Goal: Task Accomplishment & Management: Use online tool/utility

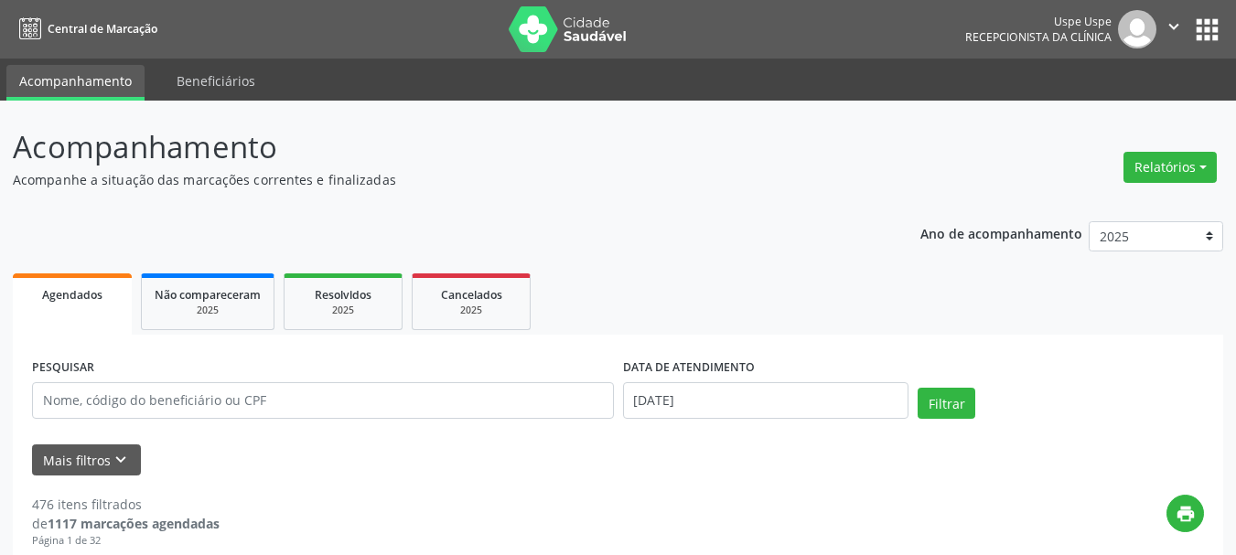
click at [1203, 158] on button "Relatórios" at bounding box center [1169, 167] width 93 height 31
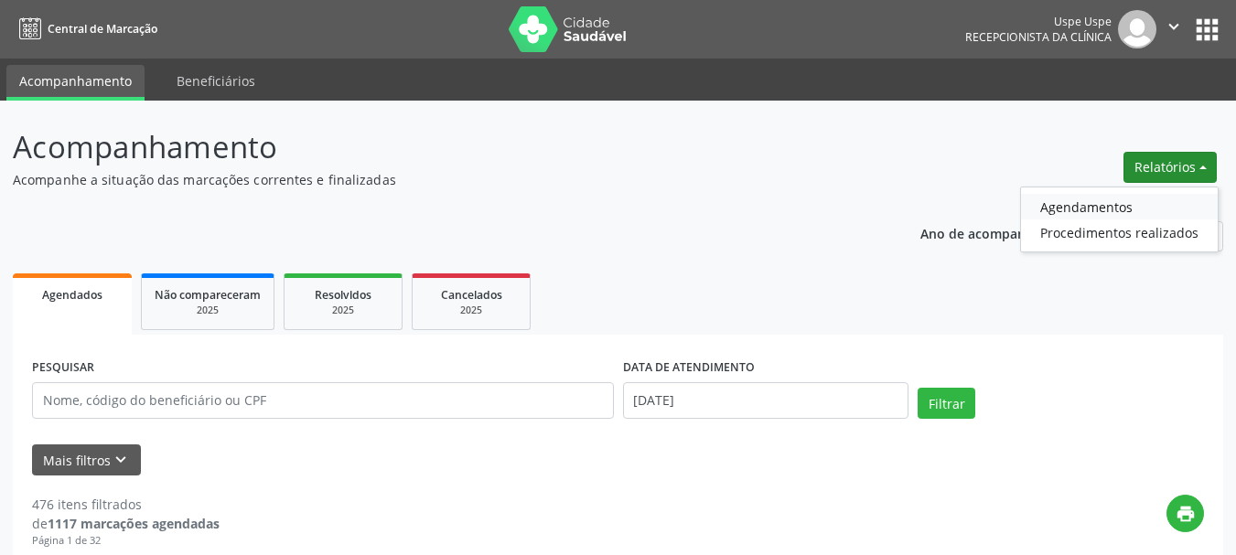
click at [1100, 202] on link "Agendamentos" at bounding box center [1119, 207] width 197 height 26
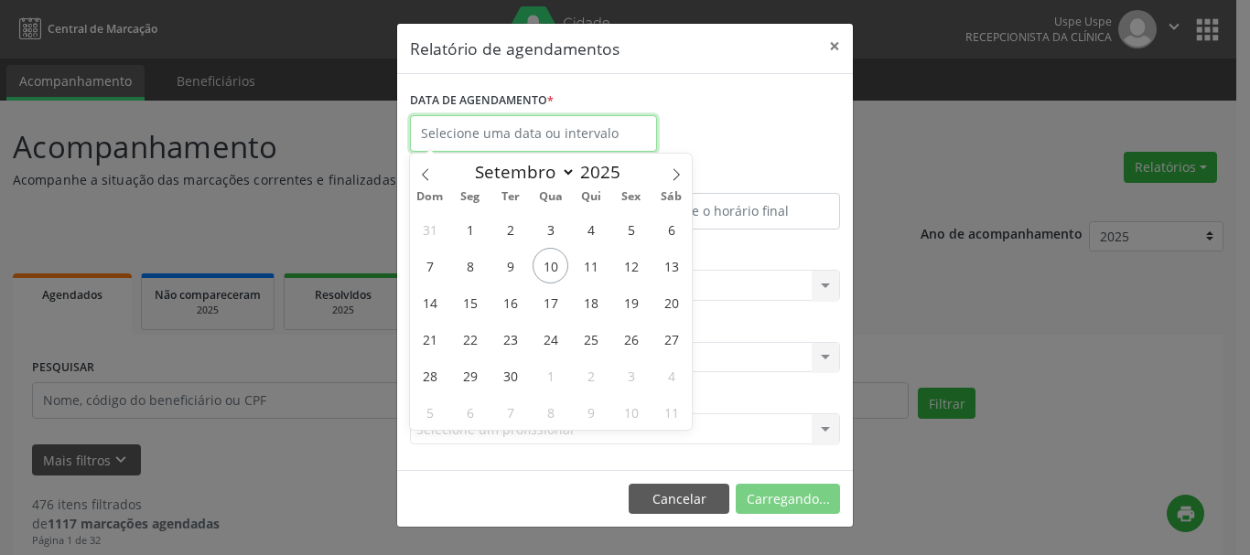
click at [514, 122] on input "text" at bounding box center [533, 133] width 247 height 37
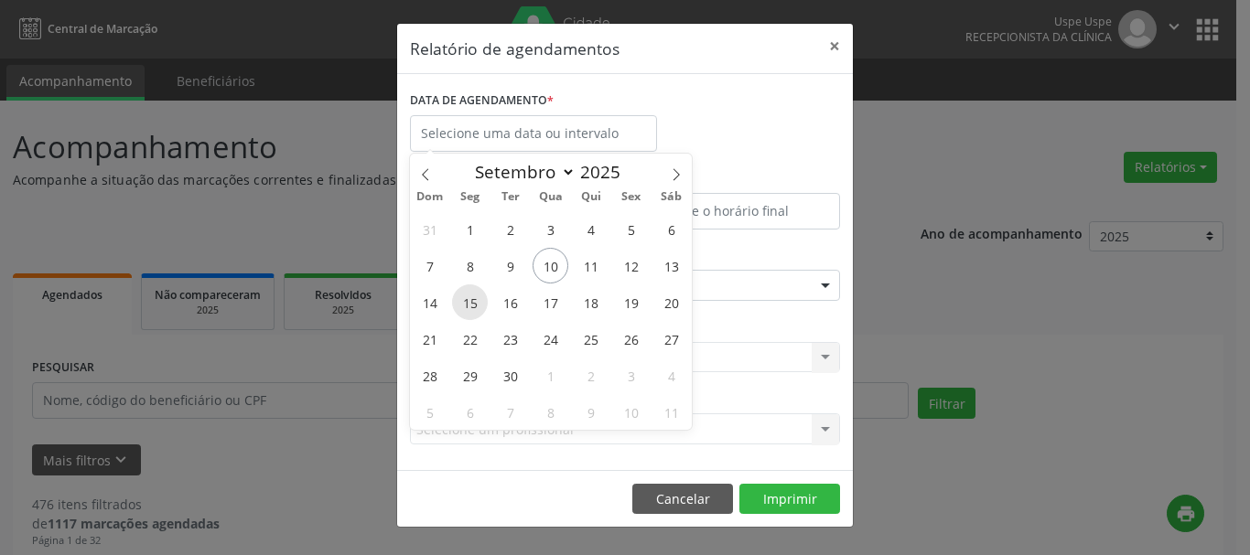
click at [467, 301] on span "15" at bounding box center [470, 302] width 36 height 36
type input "[DATE]"
click at [467, 301] on span "15" at bounding box center [470, 302] width 36 height 36
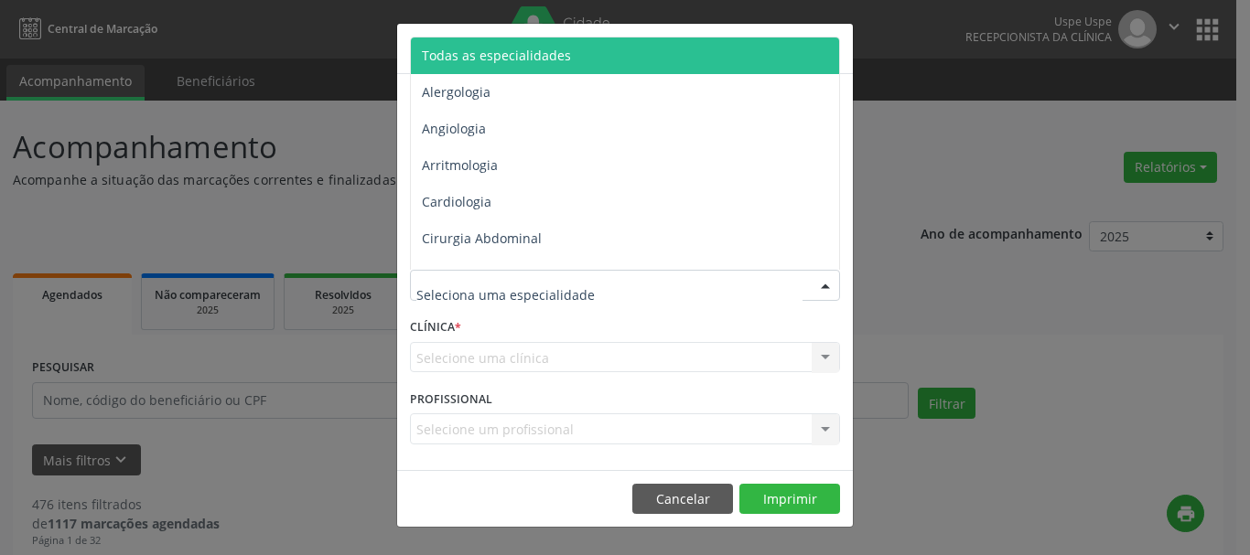
click at [472, 50] on span "Todas as especialidades" at bounding box center [496, 55] width 149 height 17
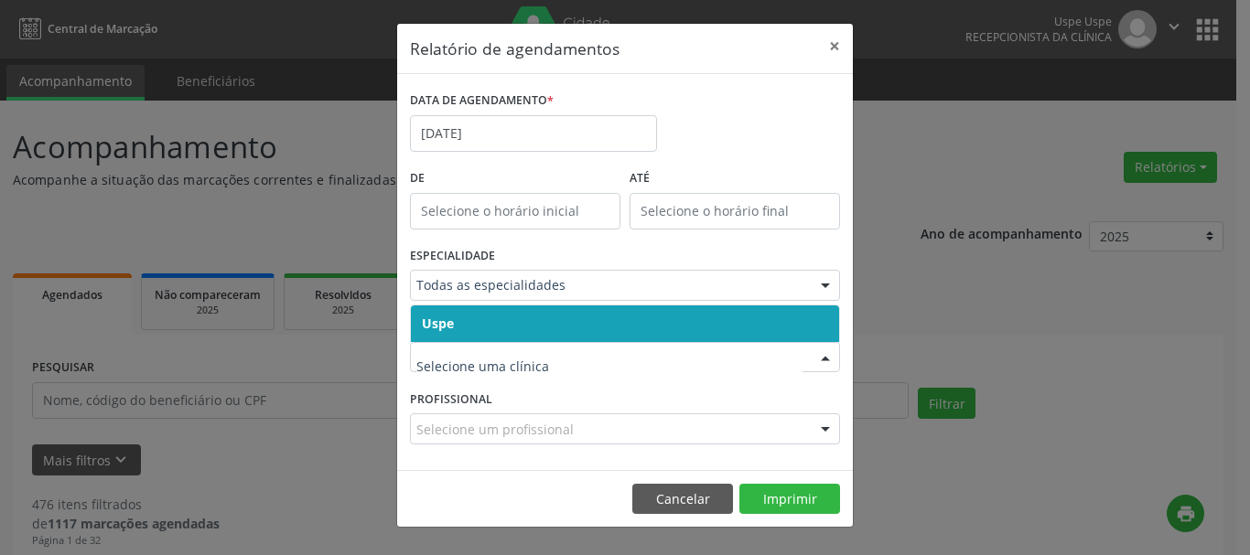
click at [446, 322] on span "Uspe" at bounding box center [438, 323] width 32 height 17
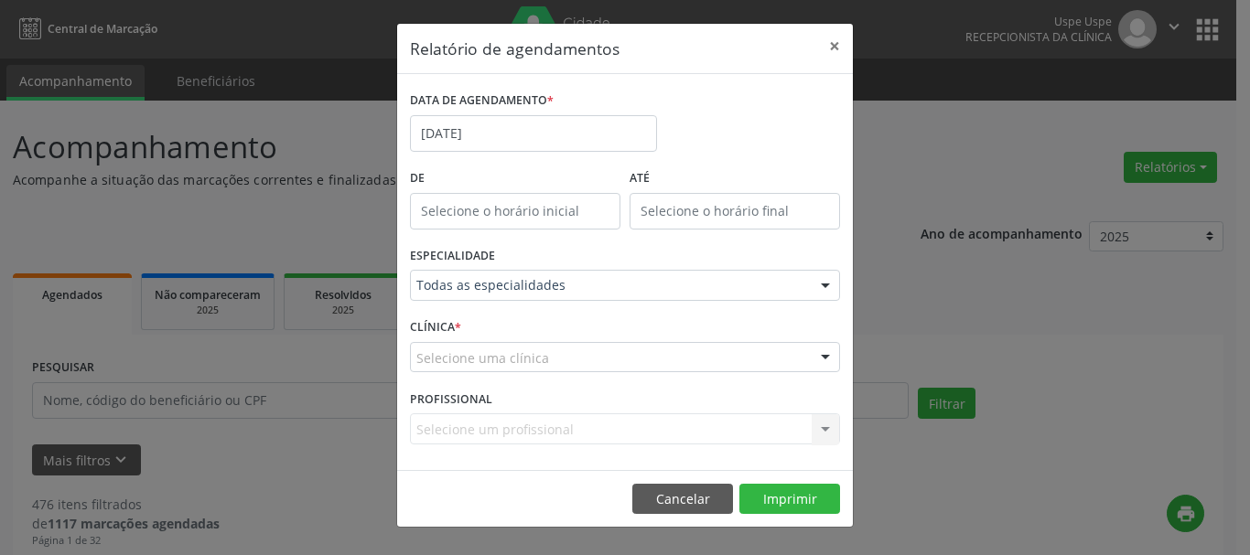
click at [446, 322] on span "Uspe" at bounding box center [437, 323] width 31 height 17
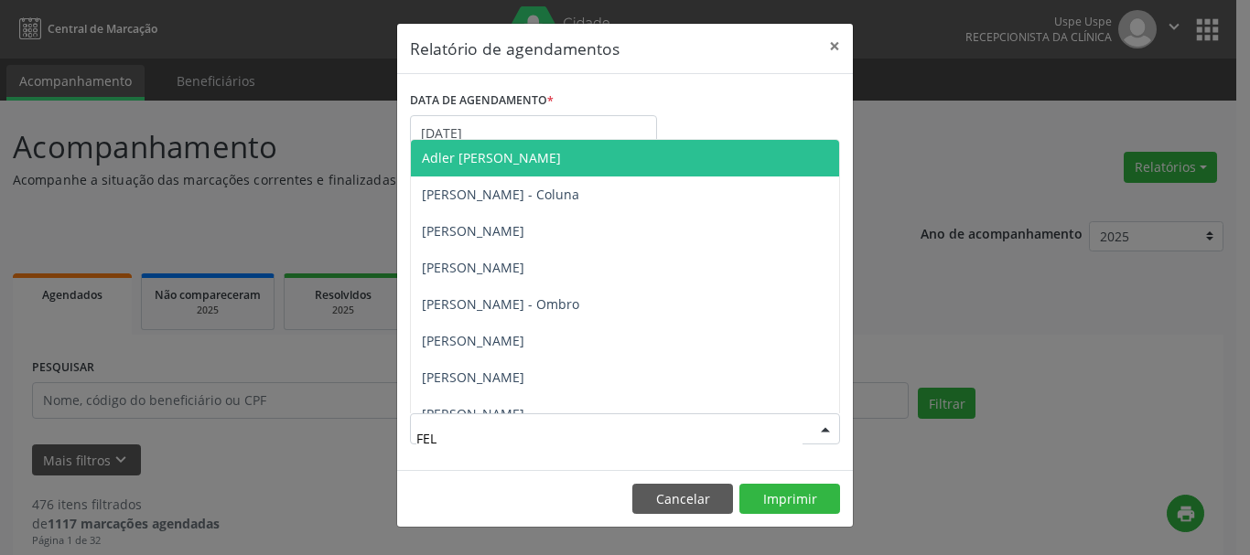
type input "FELI"
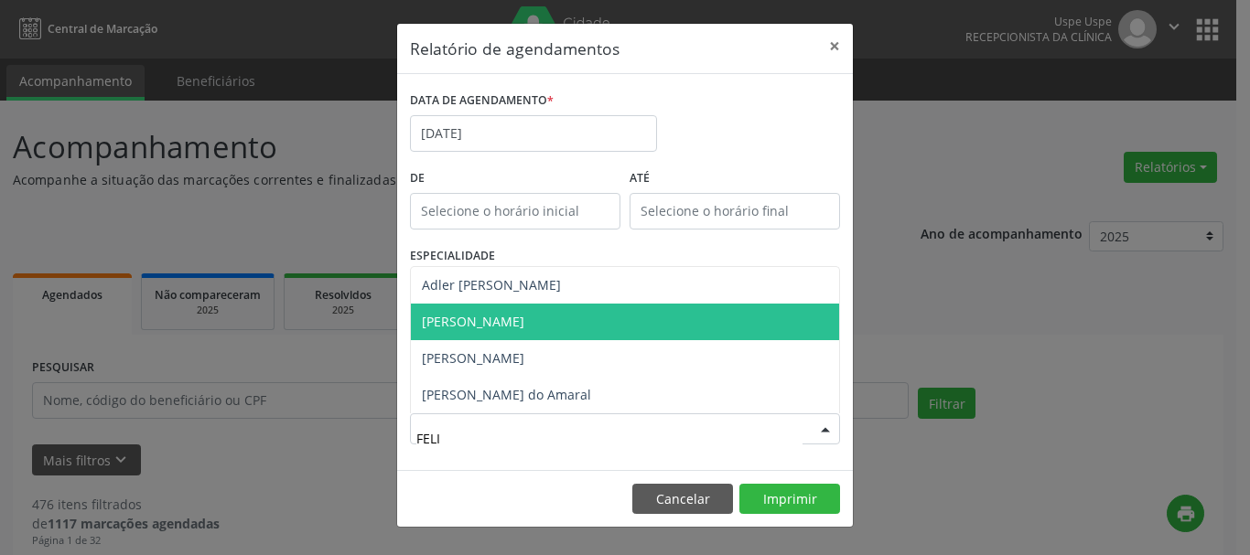
click at [497, 321] on span "[PERSON_NAME]" at bounding box center [473, 321] width 102 height 17
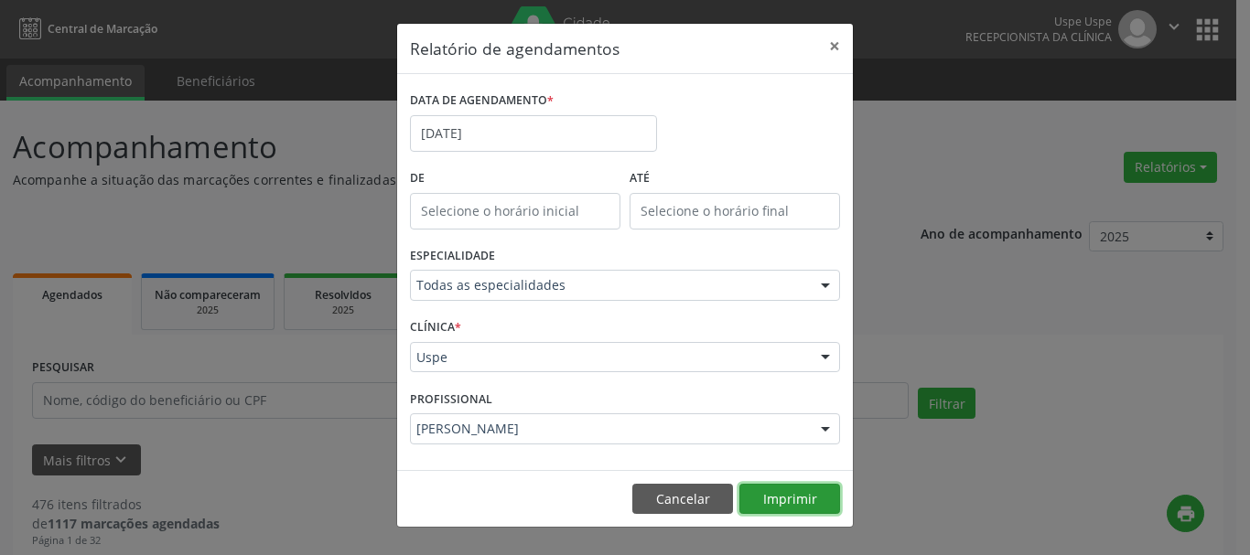
click at [766, 499] on button "Imprimir" at bounding box center [789, 499] width 101 height 31
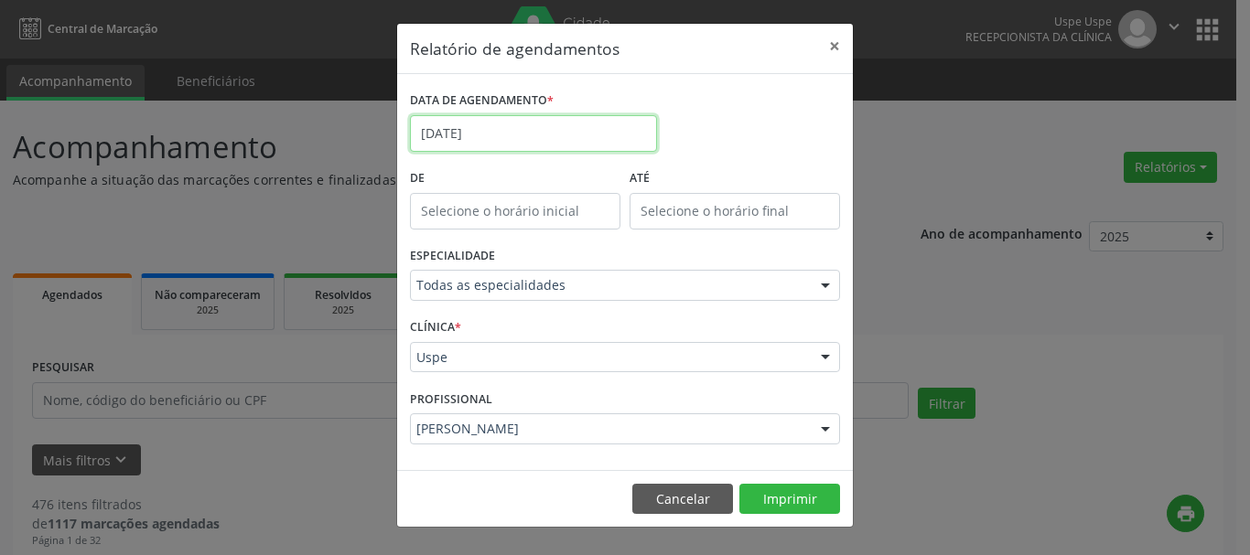
click at [494, 145] on body "Central de Marcação Uspe Uspe Recepcionista da clínica  Configurações Sair app…" at bounding box center [625, 277] width 1250 height 555
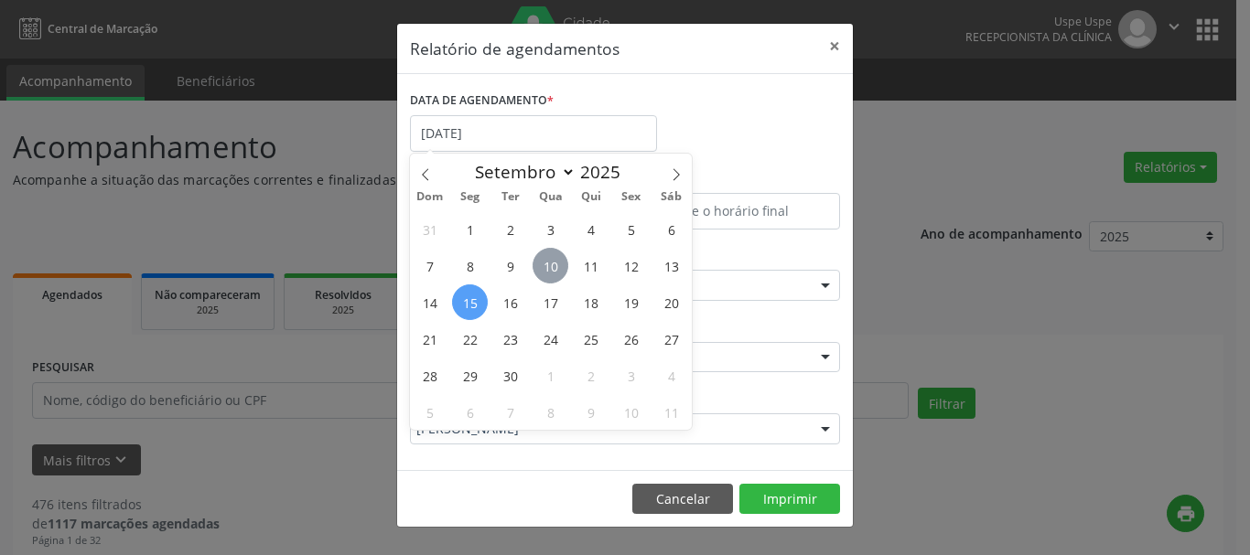
click at [549, 268] on span "10" at bounding box center [550, 266] width 36 height 36
type input "[DATE]"
click at [549, 268] on span "10" at bounding box center [550, 266] width 36 height 36
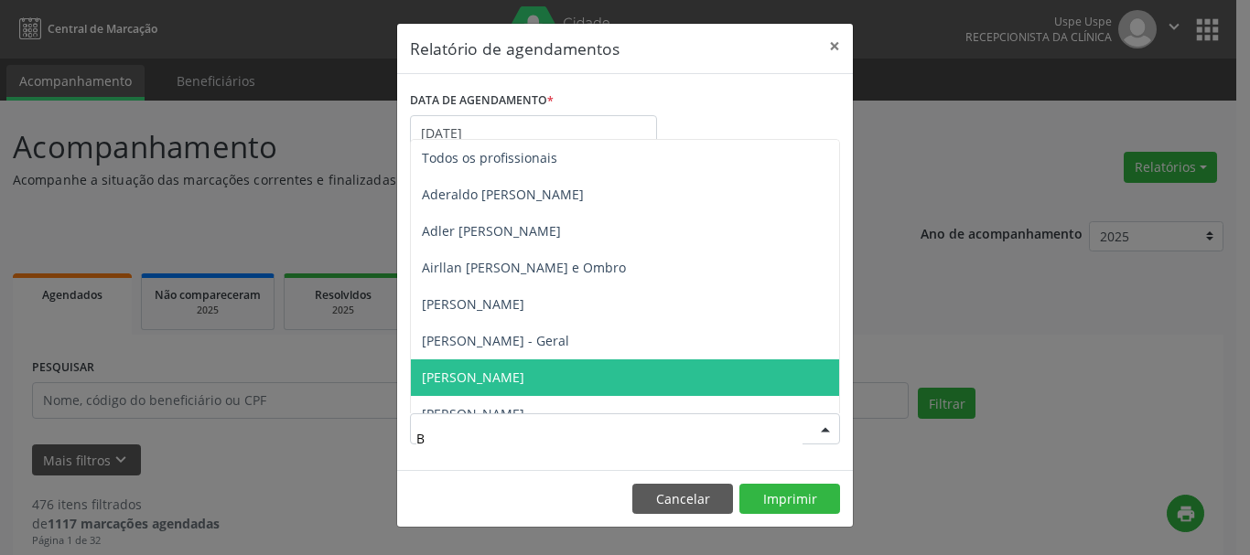
type input "BE"
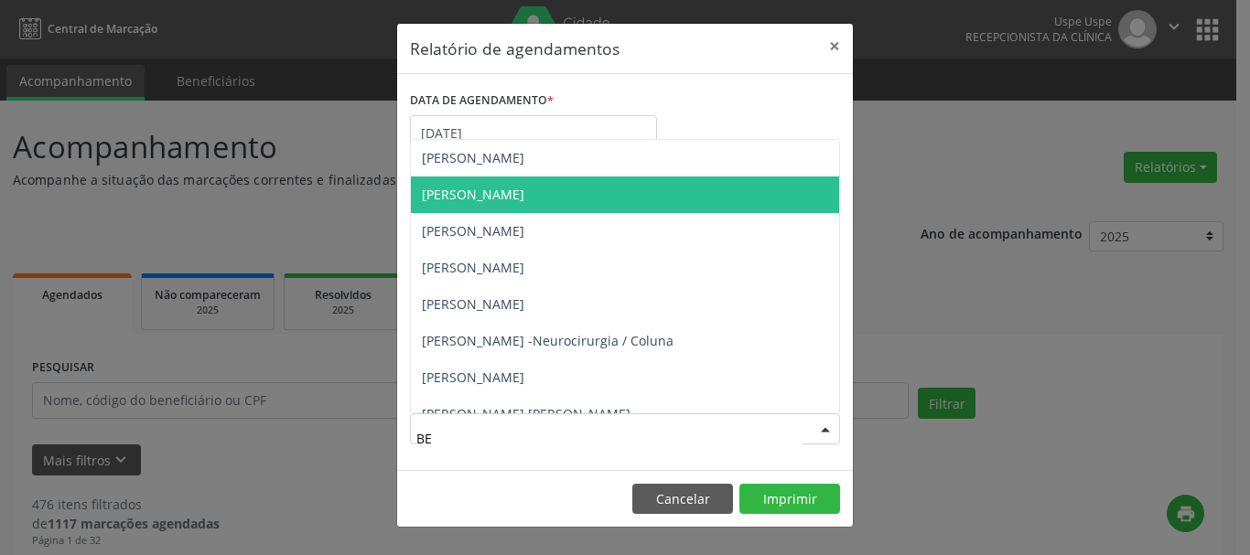
click at [499, 184] on span "[PERSON_NAME]" at bounding box center [625, 195] width 428 height 37
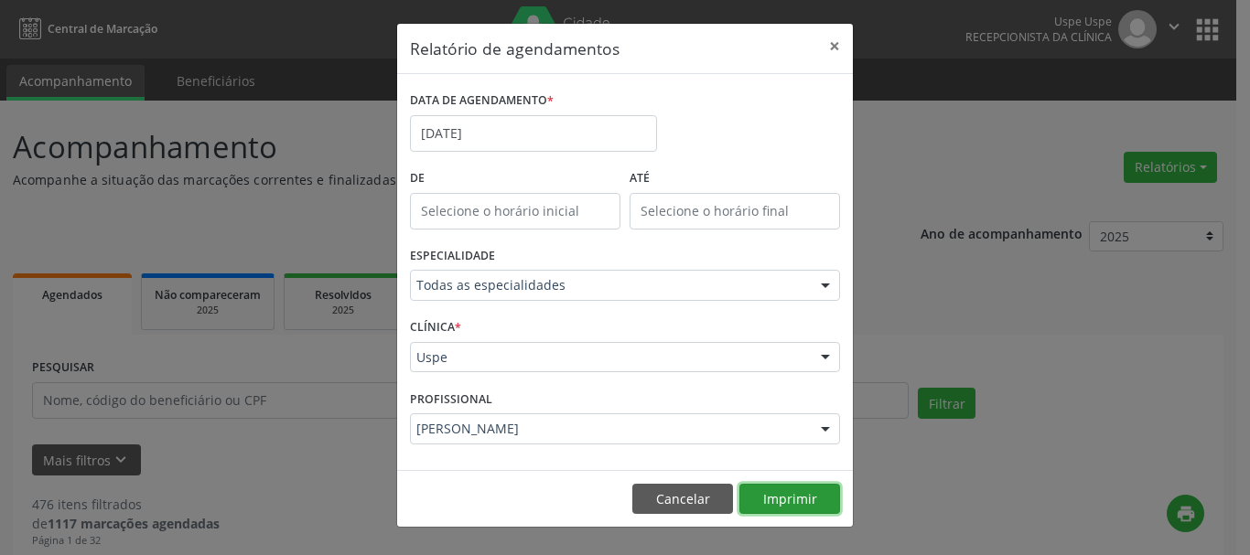
click at [808, 496] on button "Imprimir" at bounding box center [789, 499] width 101 height 31
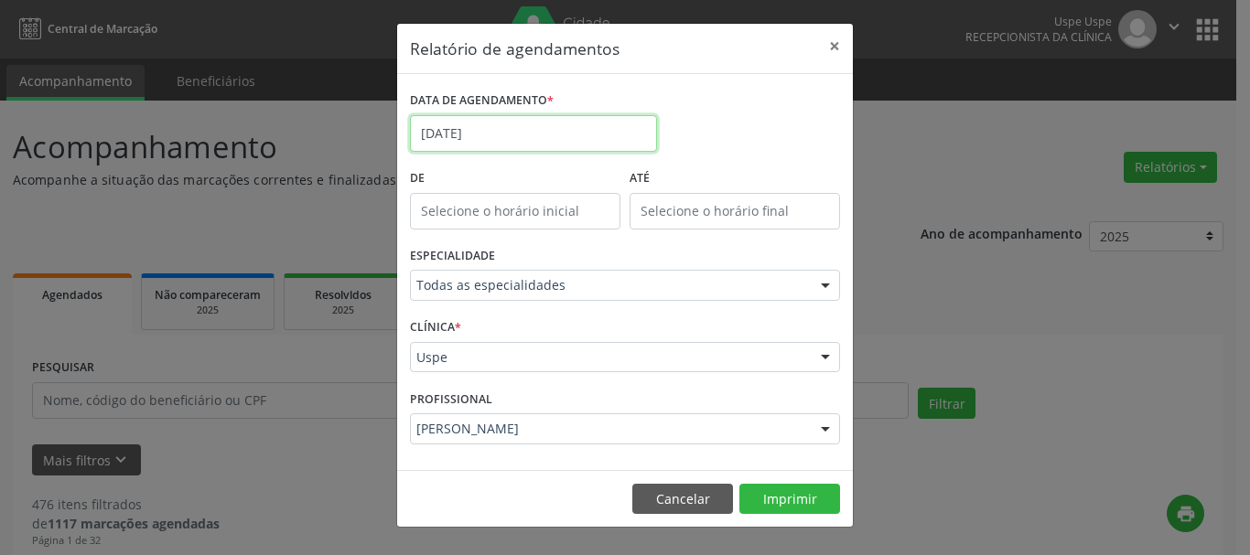
click at [450, 137] on input "[DATE]" at bounding box center [533, 133] width 247 height 37
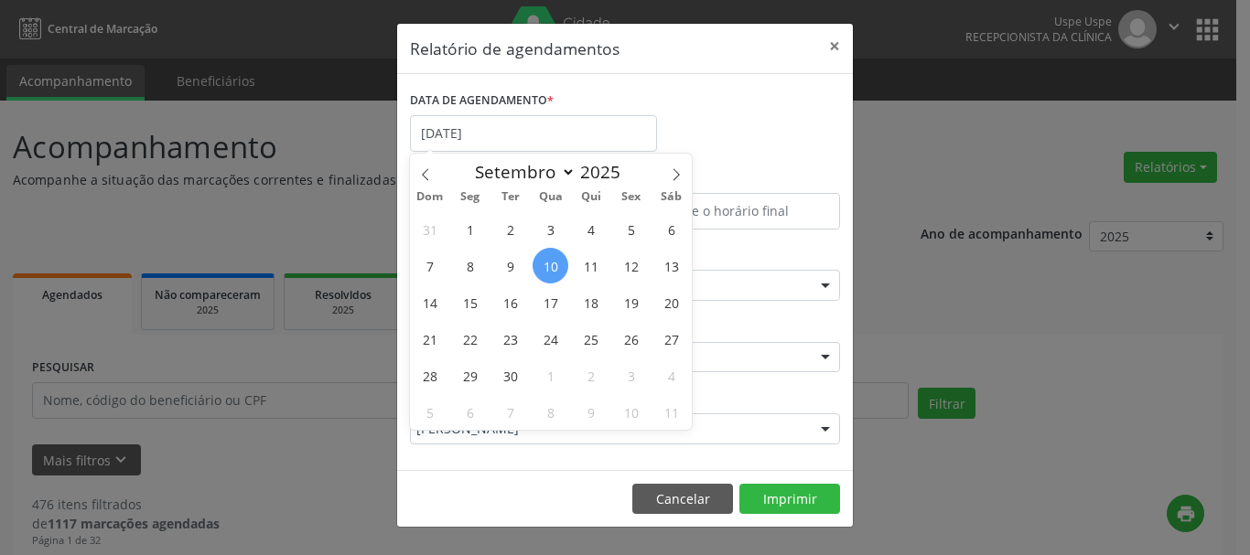
click at [552, 267] on span "10" at bounding box center [550, 266] width 36 height 36
type input "[DATE]"
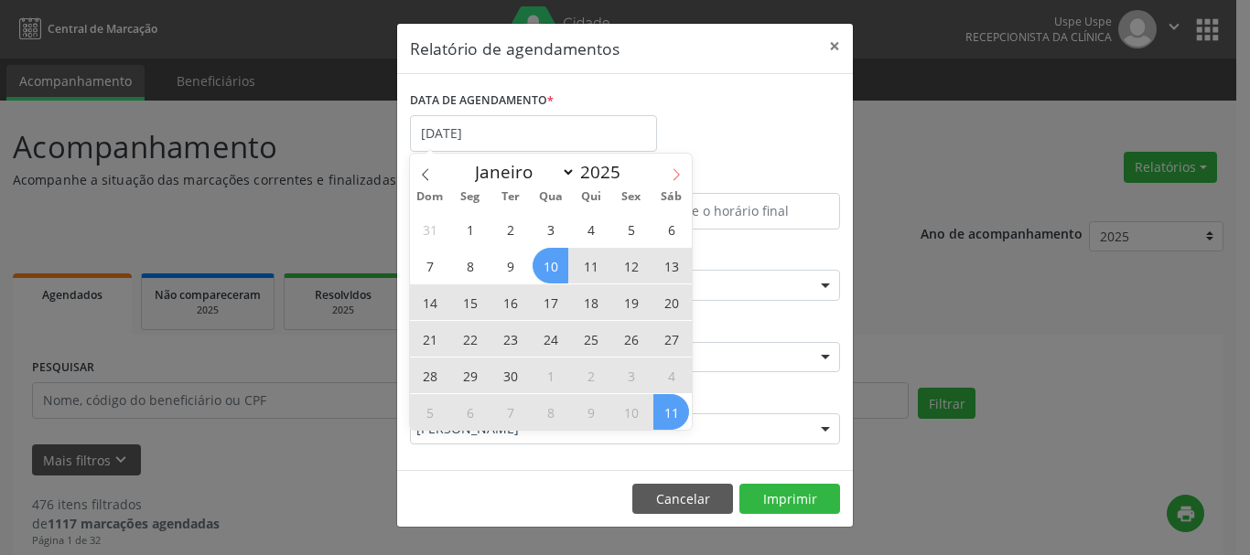
click at [670, 177] on icon at bounding box center [676, 174] width 13 height 13
select select "9"
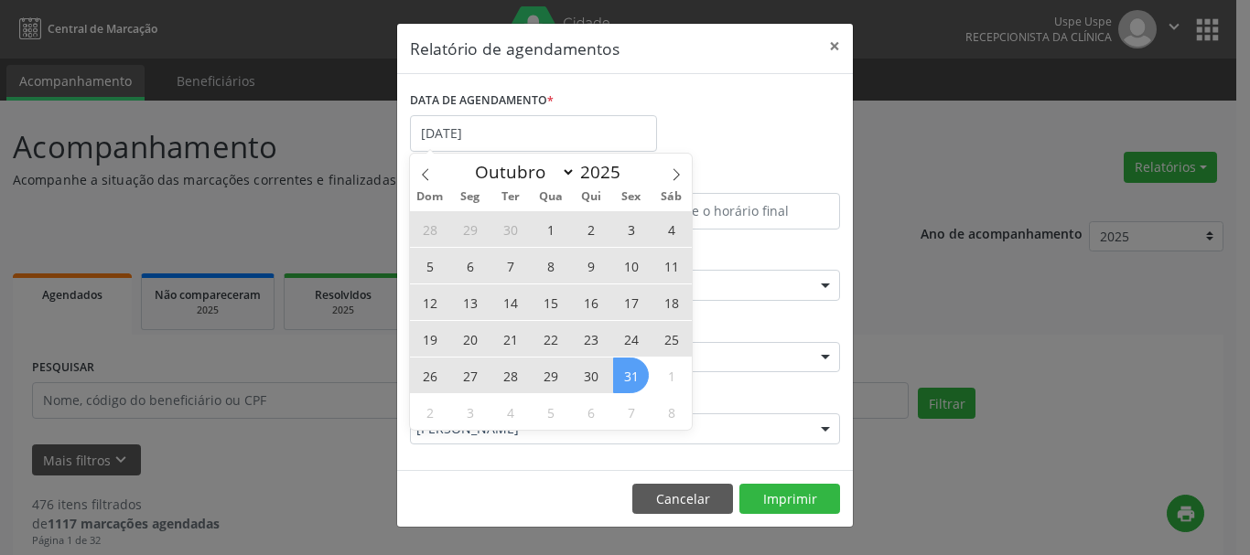
click at [628, 370] on span "31" at bounding box center [631, 376] width 36 height 36
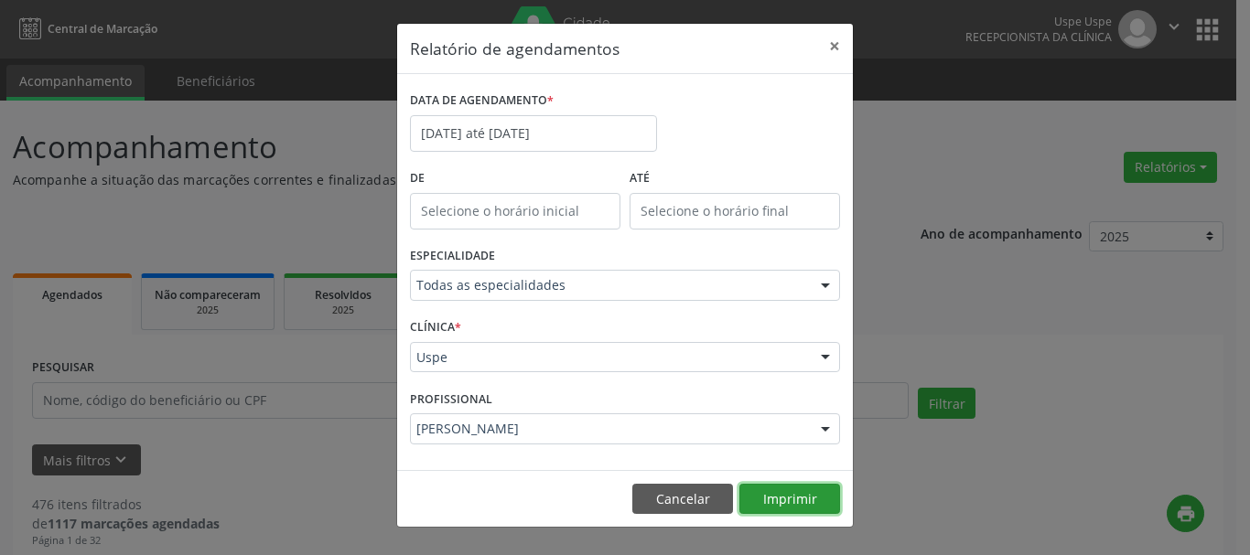
click at [810, 506] on button "Imprimir" at bounding box center [789, 499] width 101 height 31
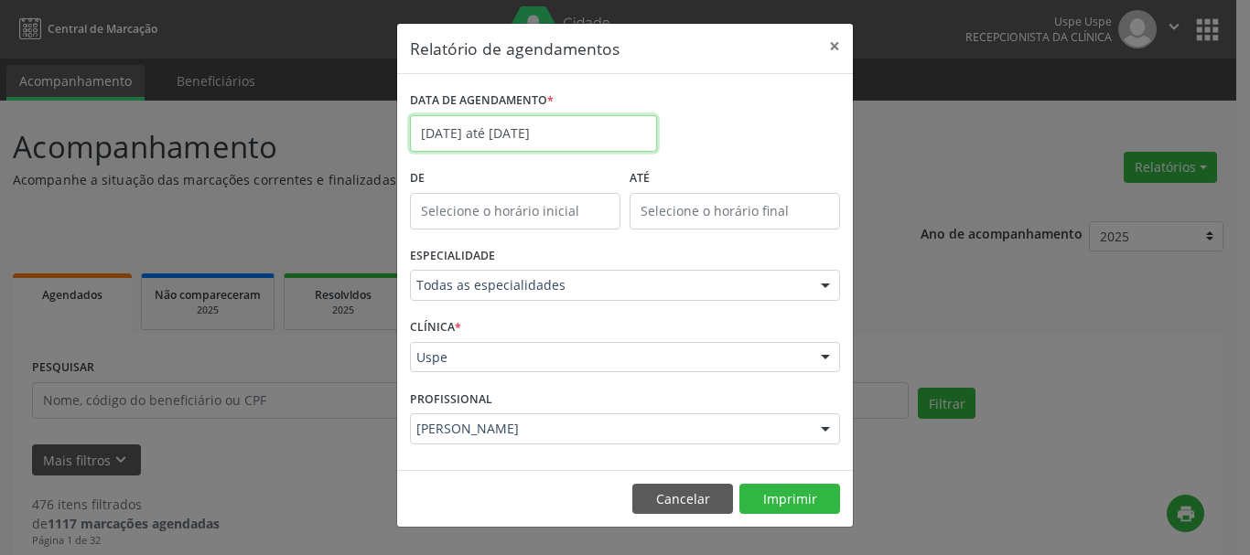
click at [520, 122] on input "[DATE] até [DATE]" at bounding box center [533, 133] width 247 height 37
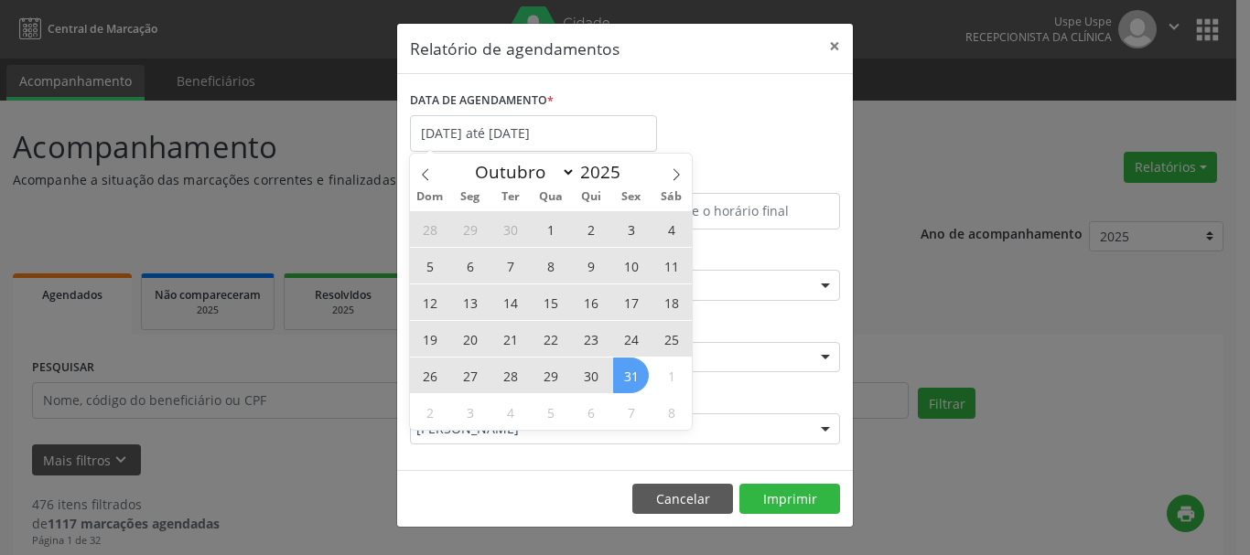
click at [629, 371] on span "31" at bounding box center [631, 376] width 36 height 36
type input "[DATE]"
click at [428, 166] on span at bounding box center [425, 169] width 31 height 31
select select "8"
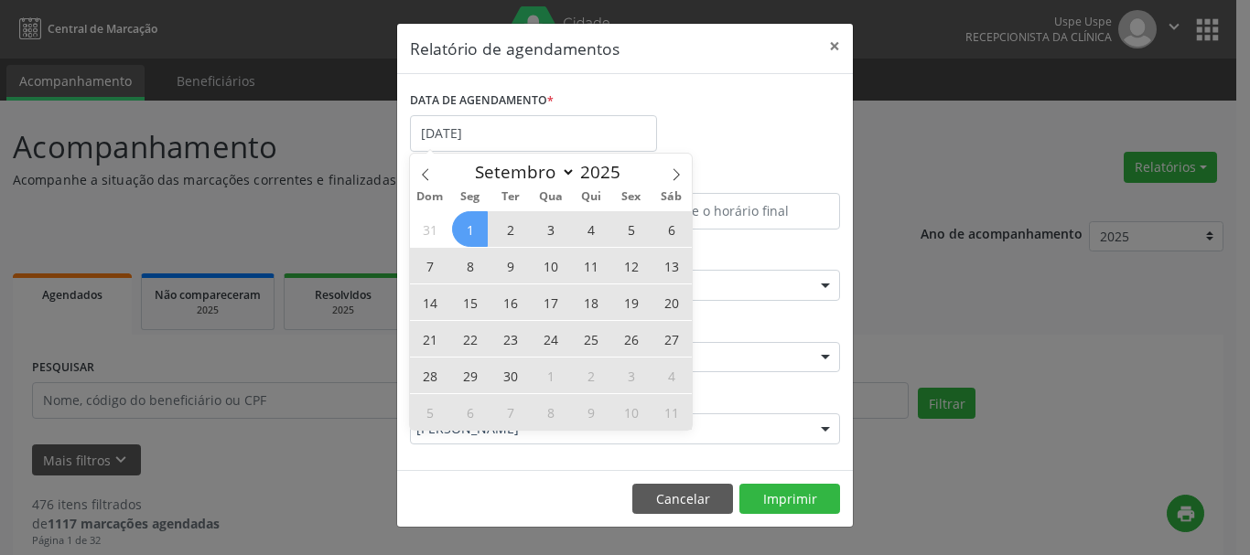
click at [460, 233] on span "1" at bounding box center [470, 229] width 36 height 36
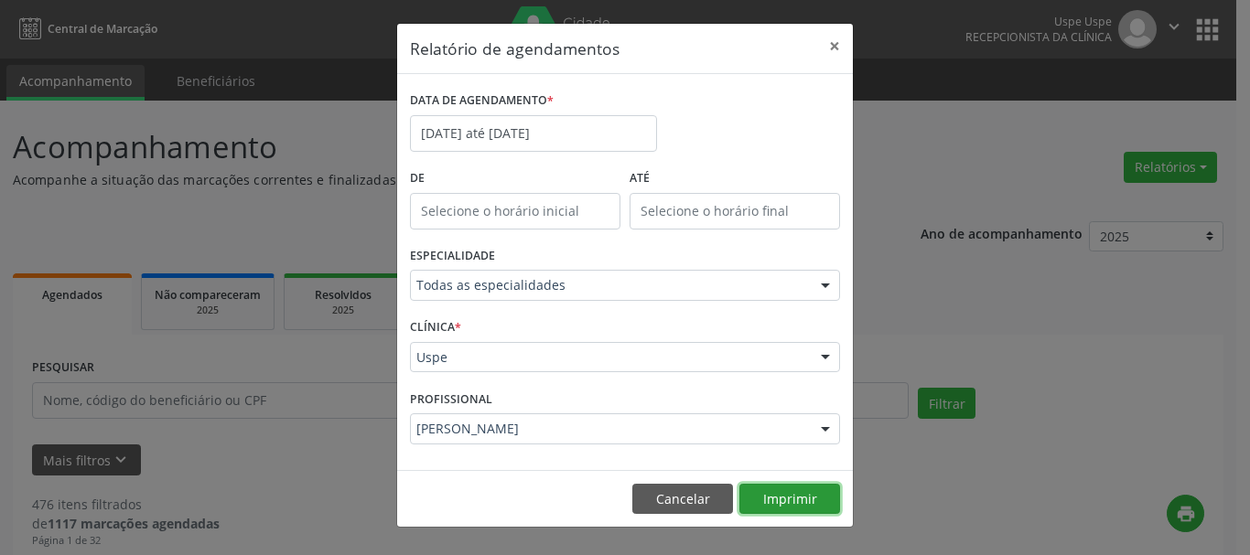
click at [792, 492] on button "Imprimir" at bounding box center [789, 499] width 101 height 31
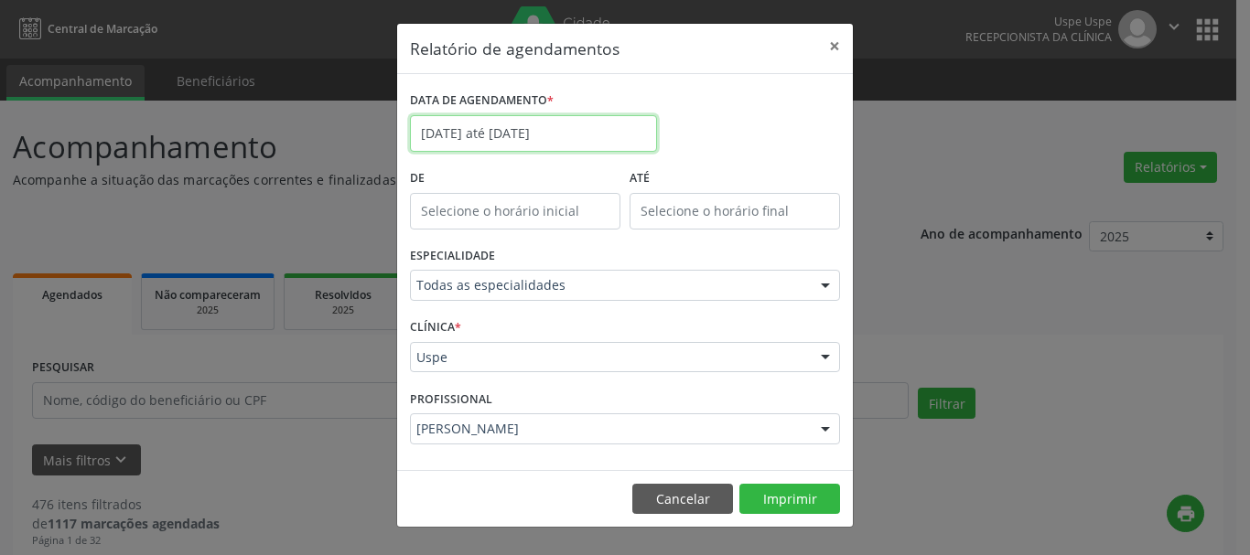
click at [473, 130] on input "[DATE] até [DATE]" at bounding box center [533, 133] width 247 height 37
